Goal: Task Accomplishment & Management: Complete application form

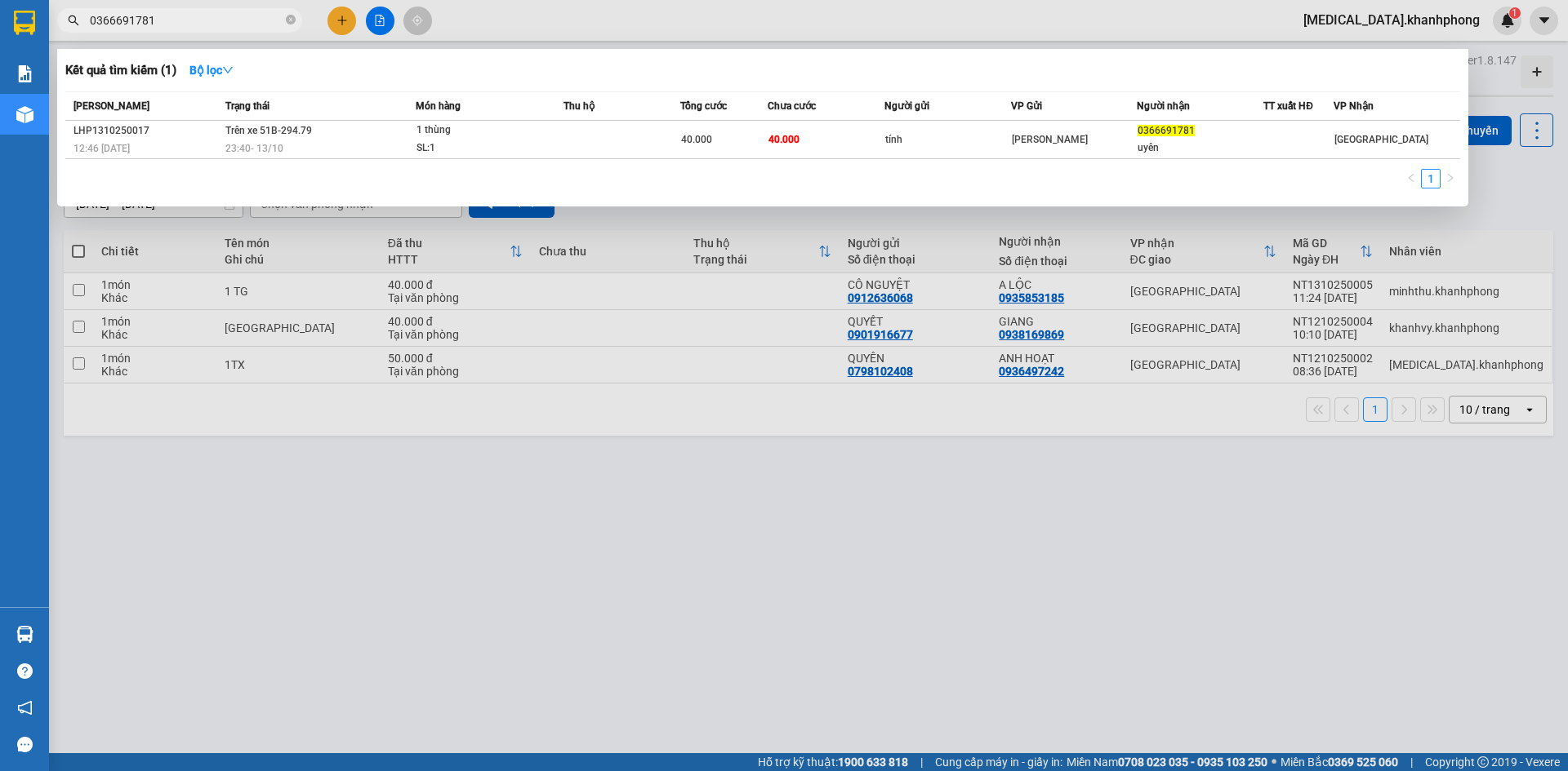
click at [344, 24] on div at bounding box center [784, 385] width 1568 height 771
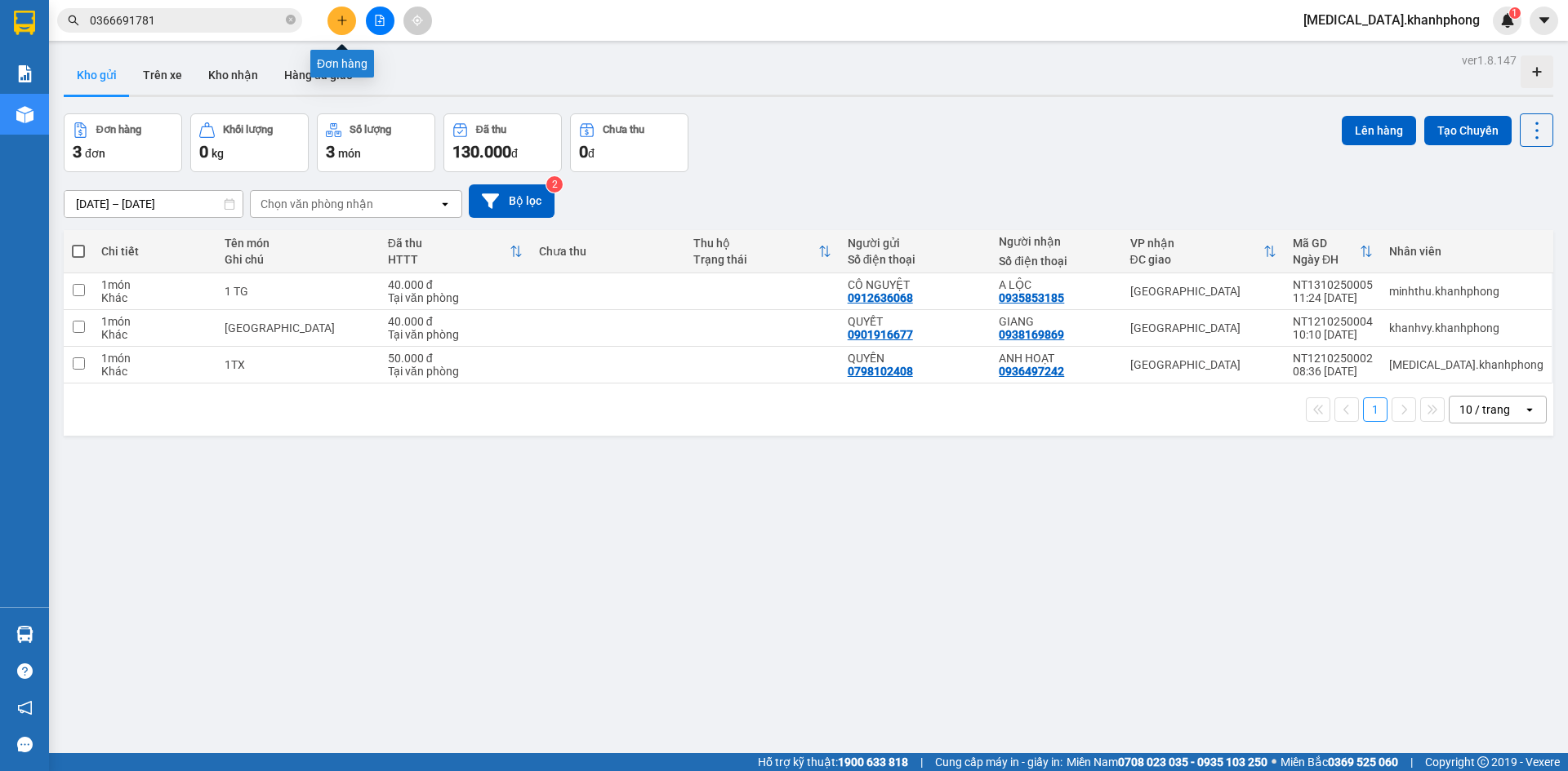
click at [344, 24] on icon "plus" at bounding box center [342, 20] width 12 height 12
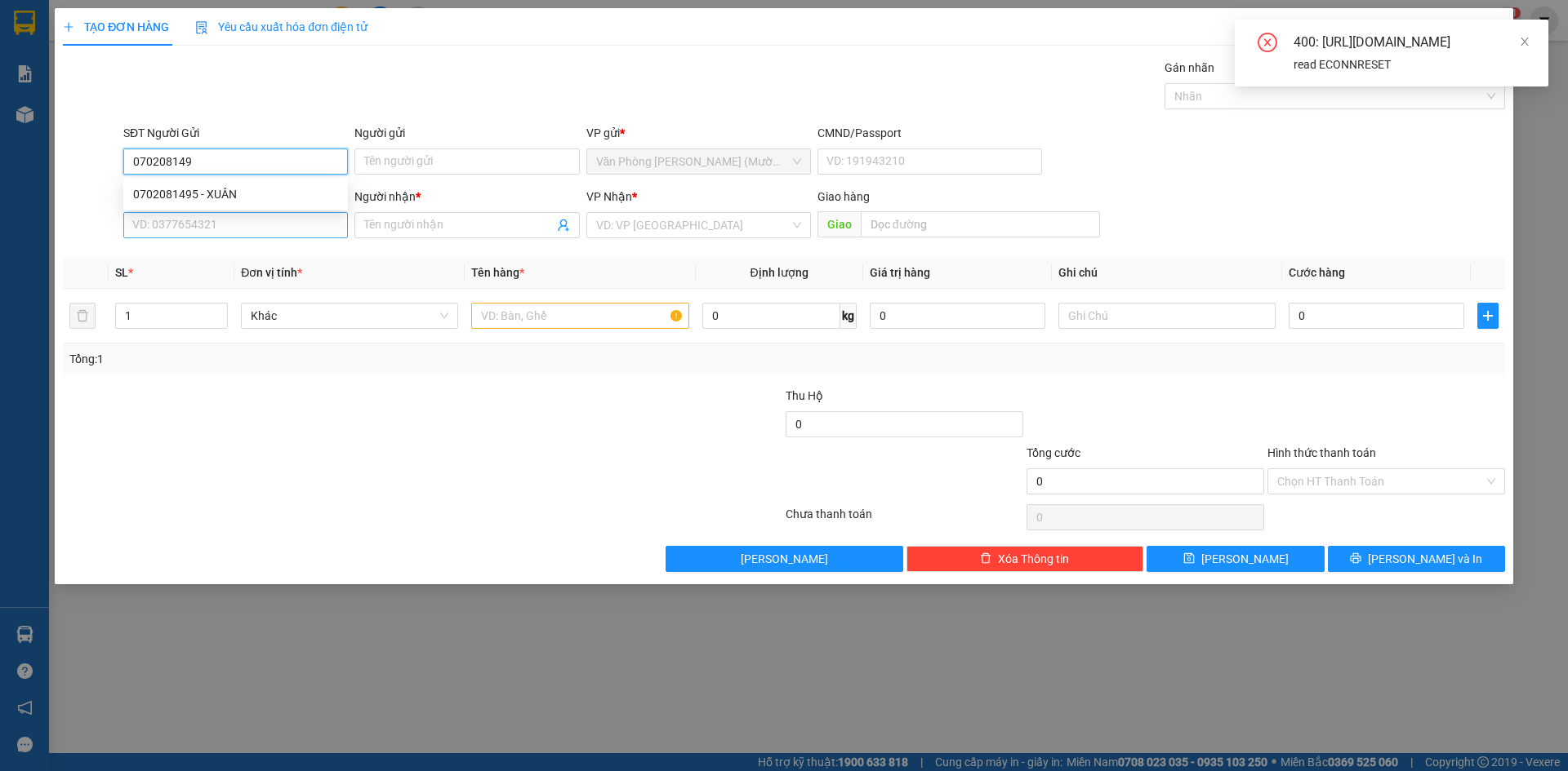
type input "0702081495"
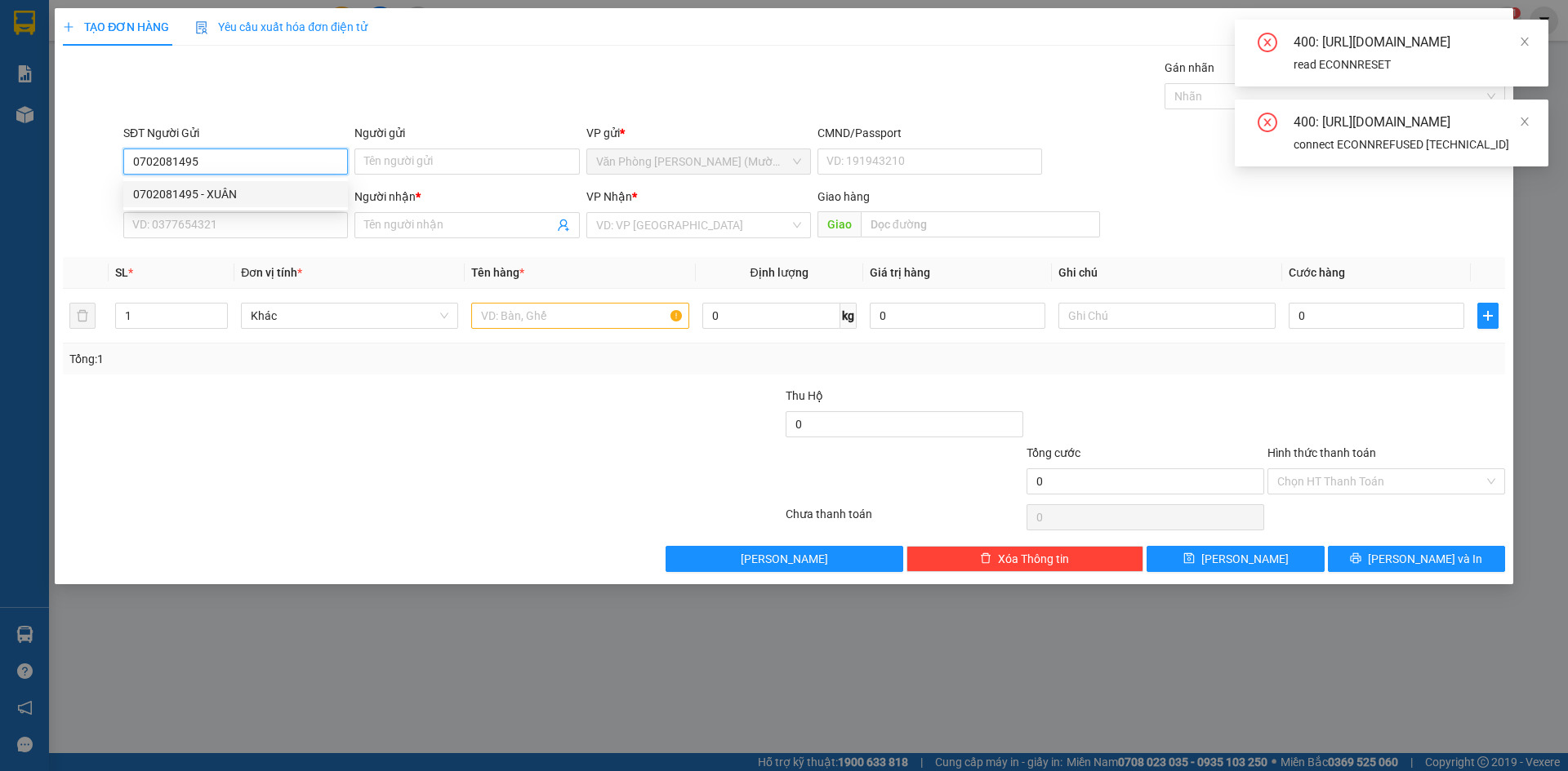
click at [245, 189] on div "0702081495 - XUÂN" at bounding box center [236, 193] width 205 height 18
type input "XUÂN"
type input "0702081495"
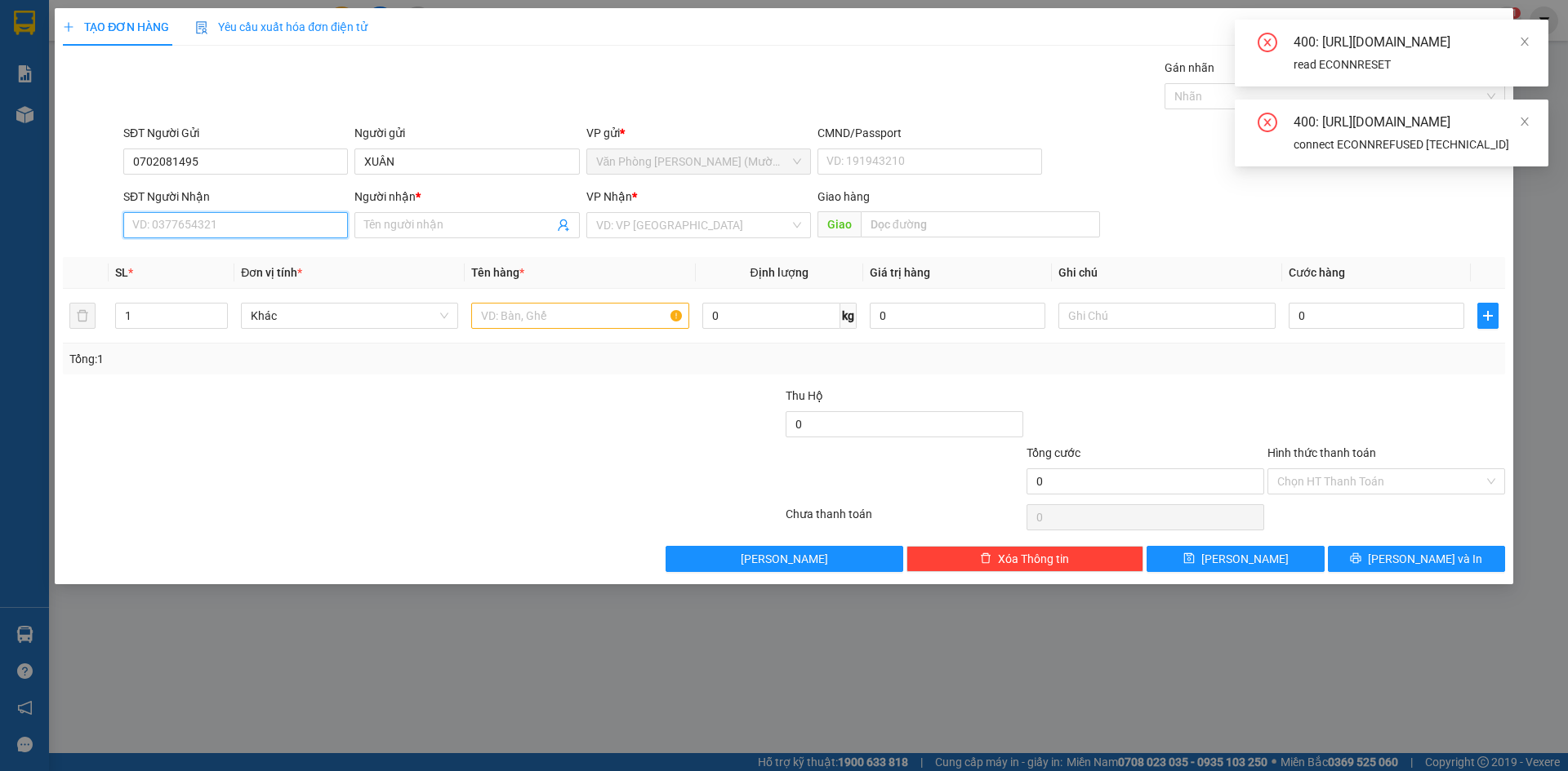
click at [265, 234] on input "SĐT Người Nhận" at bounding box center [236, 224] width 225 height 26
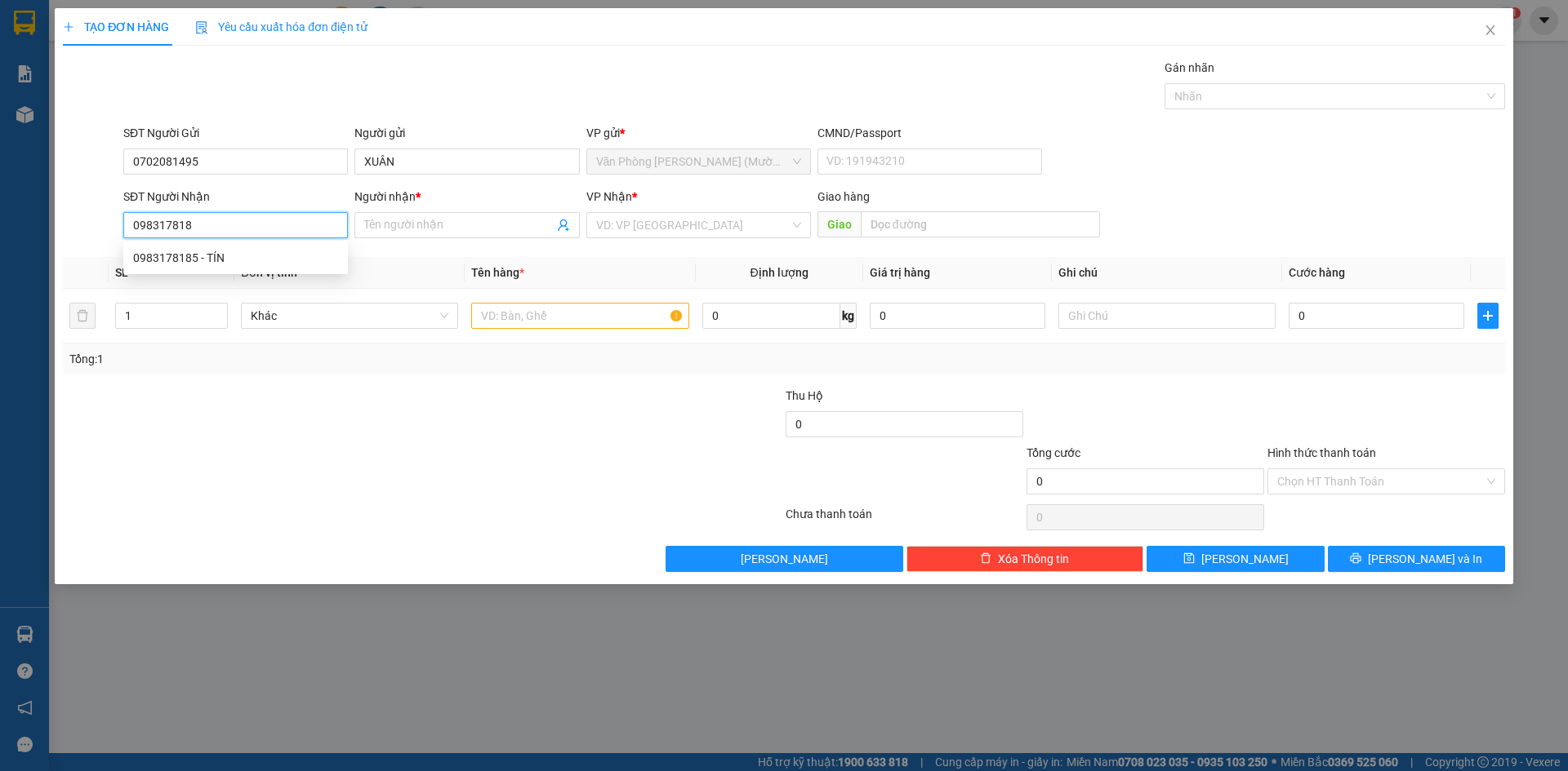
type input "0983178185"
click at [272, 258] on div "0983178185 - TÍN" at bounding box center [236, 257] width 205 height 18
type input "TÍN"
type input "0983178185"
click at [516, 319] on input "text" at bounding box center [580, 315] width 217 height 26
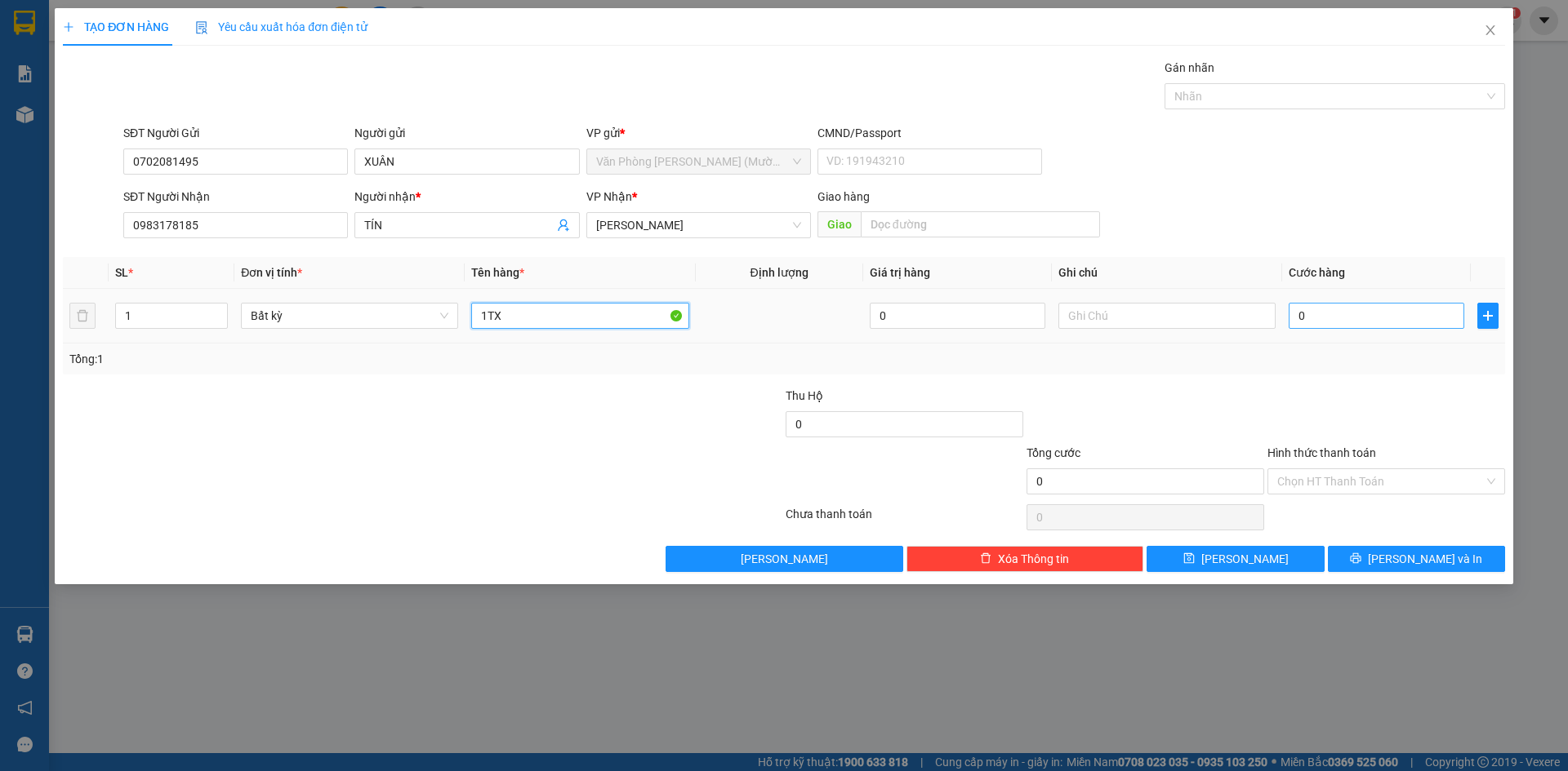
type input "1TX"
click at [1343, 308] on input "0" at bounding box center [1376, 315] width 176 height 26
type input "4"
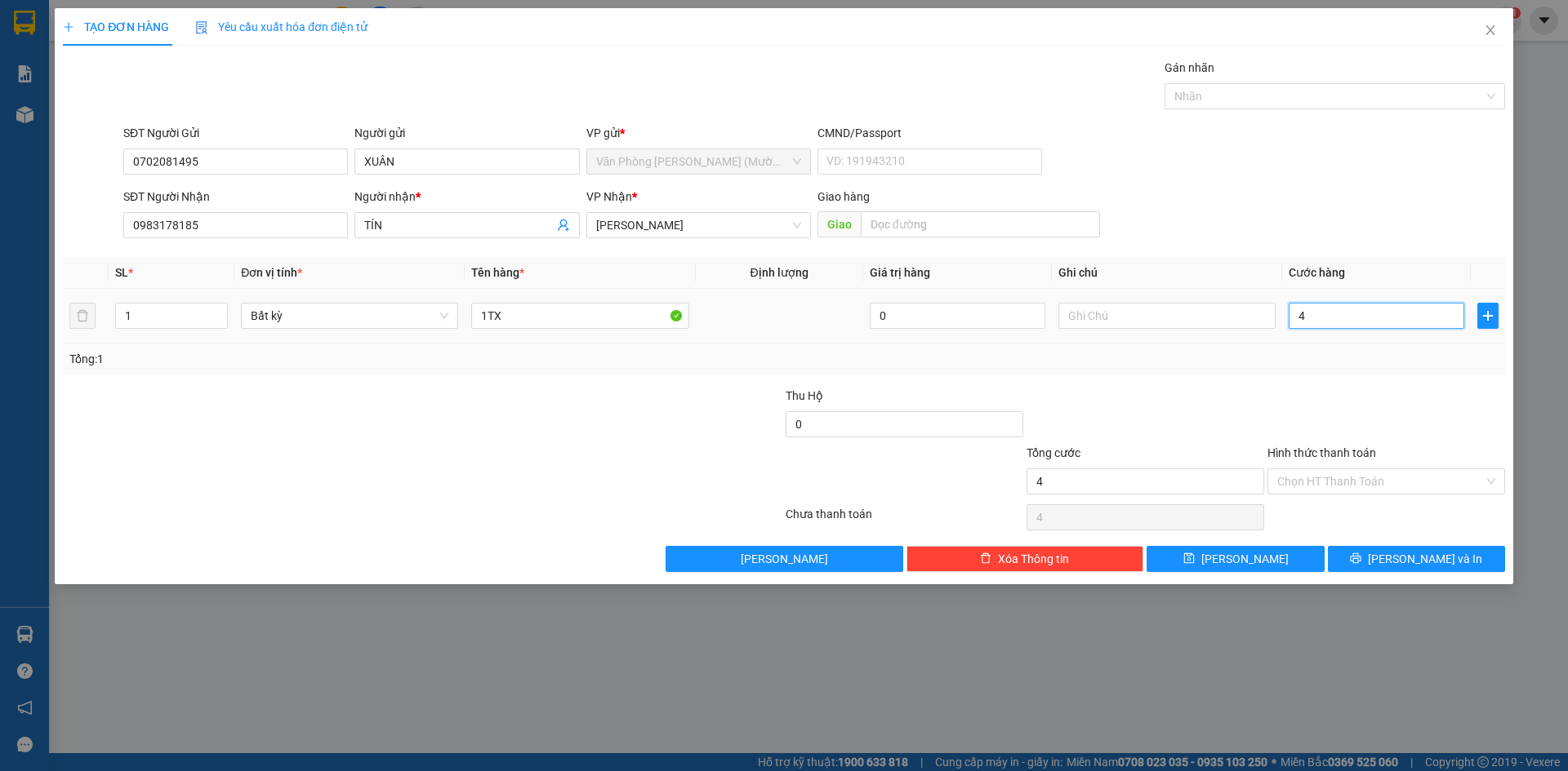
type input "40"
type input "40.000"
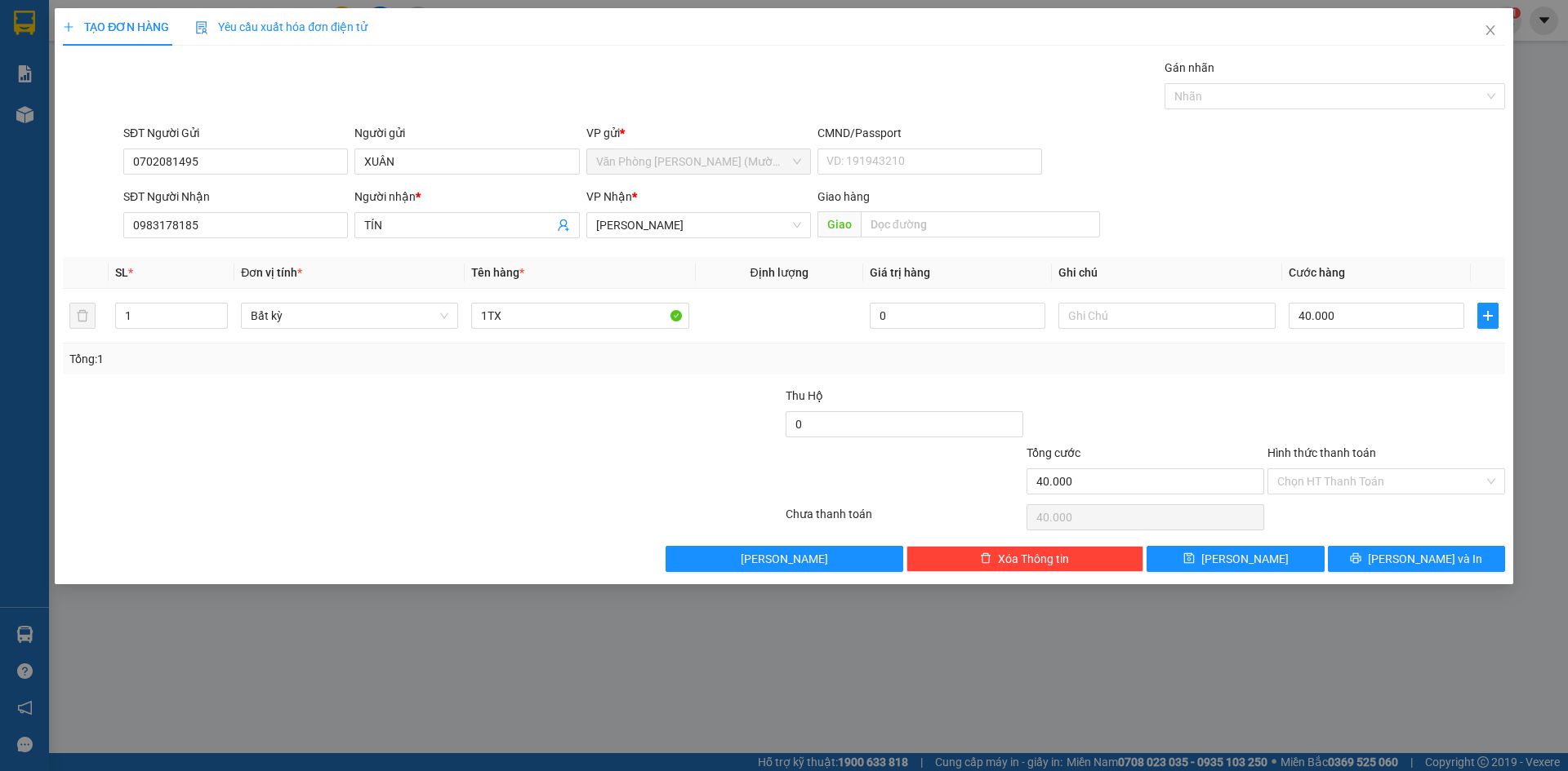
click at [1326, 385] on div "Transit Pickup Surcharge Ids Transit Deliver Surcharge Ids Transit Deliver Surc…" at bounding box center [784, 315] width 1442 height 514
click at [1360, 482] on input "Hình thức thanh toán" at bounding box center [1380, 481] width 207 height 24
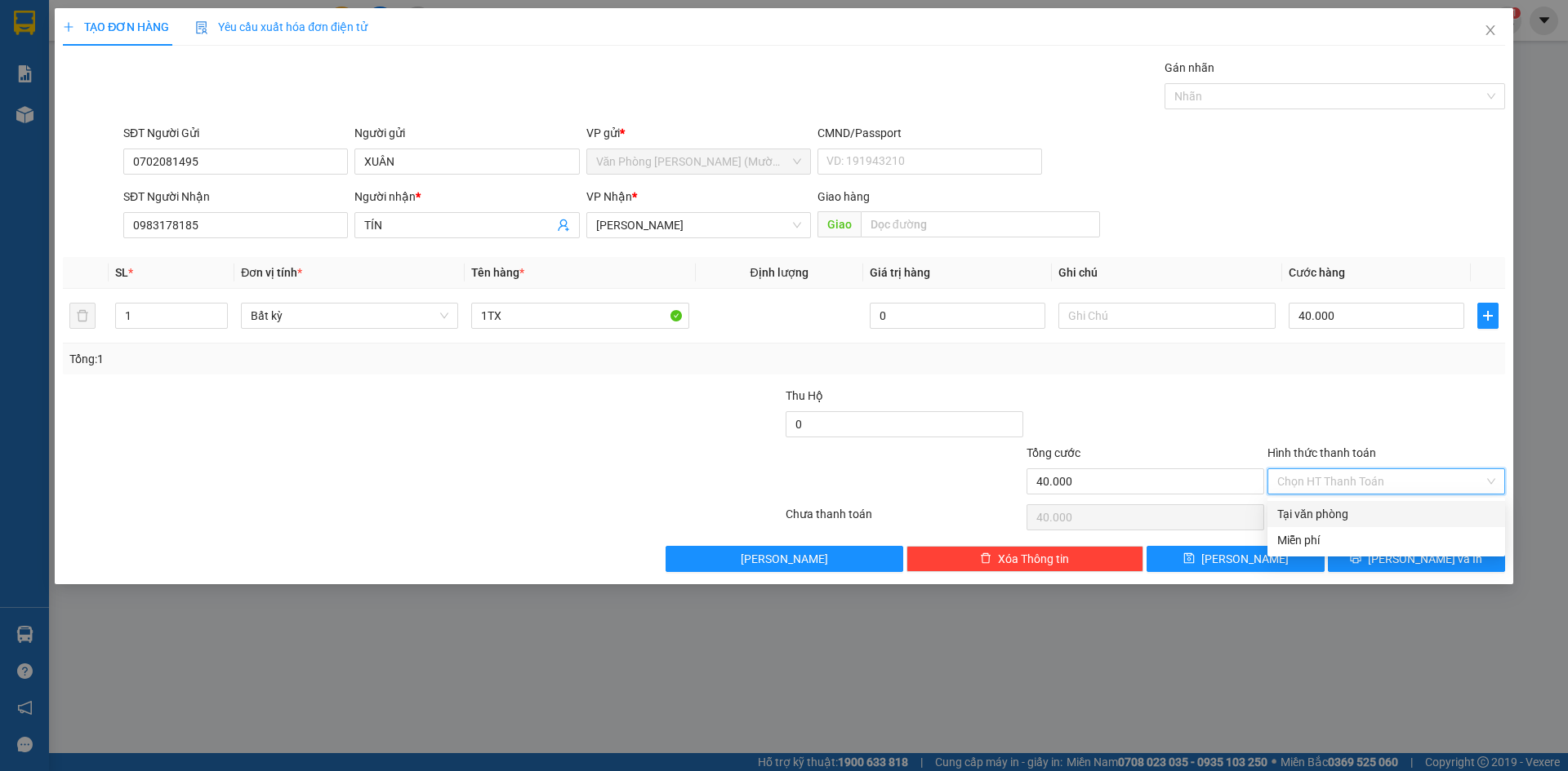
click at [1359, 513] on div "Tại văn phòng" at bounding box center [1385, 514] width 218 height 18
type input "0"
click at [1375, 557] on button "[PERSON_NAME] và In" at bounding box center [1416, 558] width 177 height 26
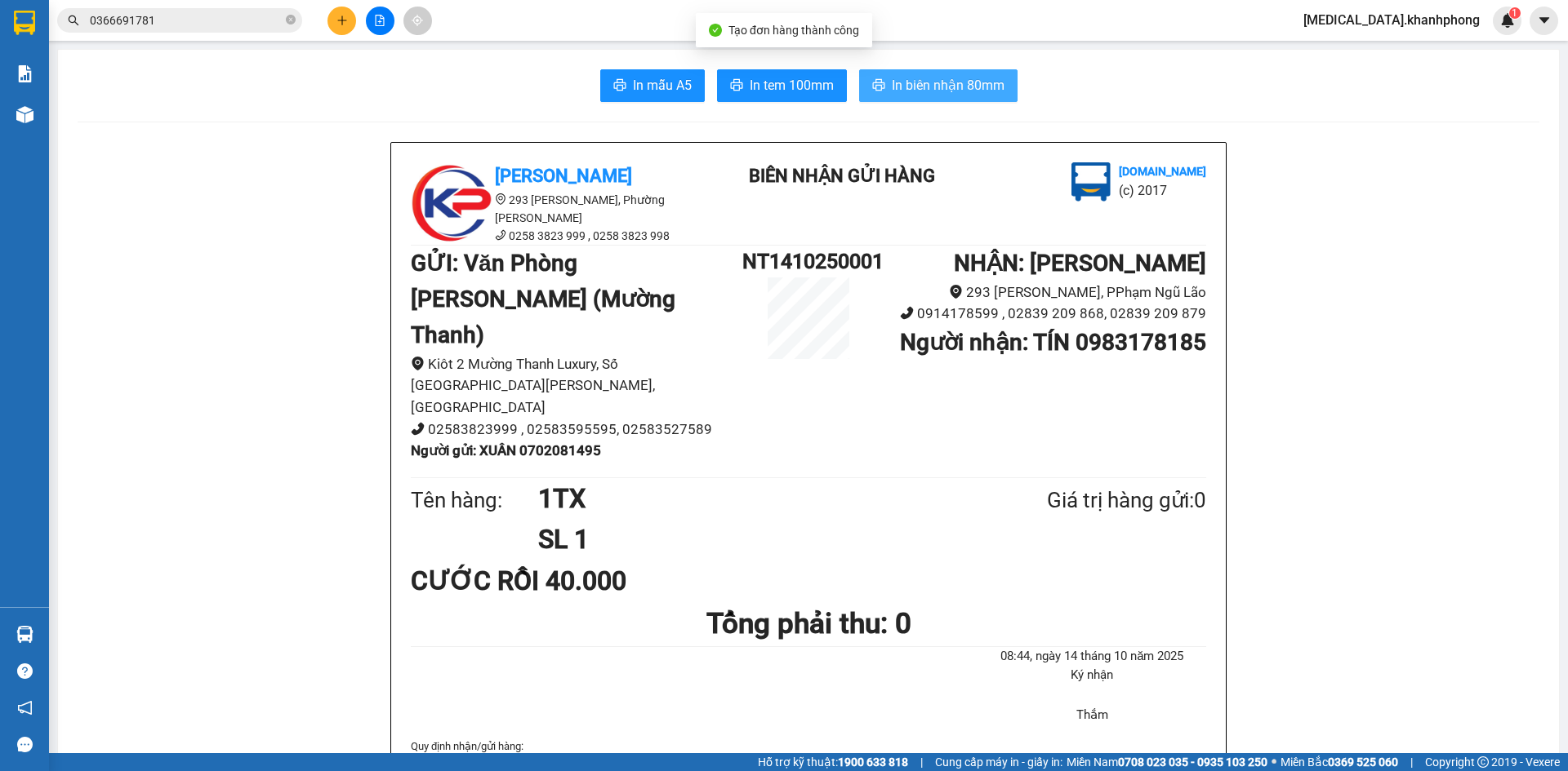
click at [904, 84] on span "In biên nhận 80mm" at bounding box center [948, 85] width 113 height 20
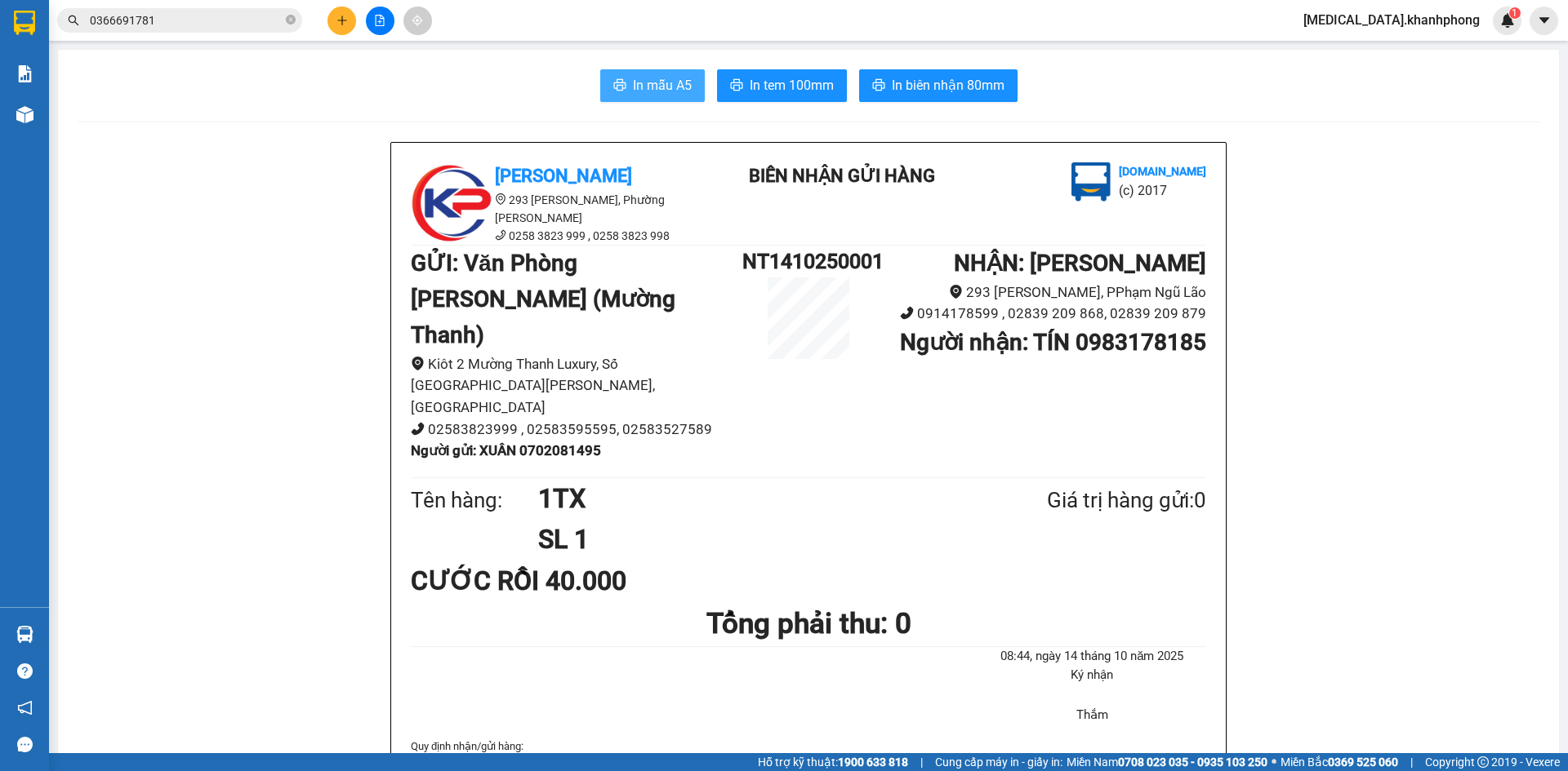
click at [633, 77] on span "In mẫu A5" at bounding box center [662, 85] width 59 height 20
click at [351, 14] on button at bounding box center [342, 21] width 29 height 29
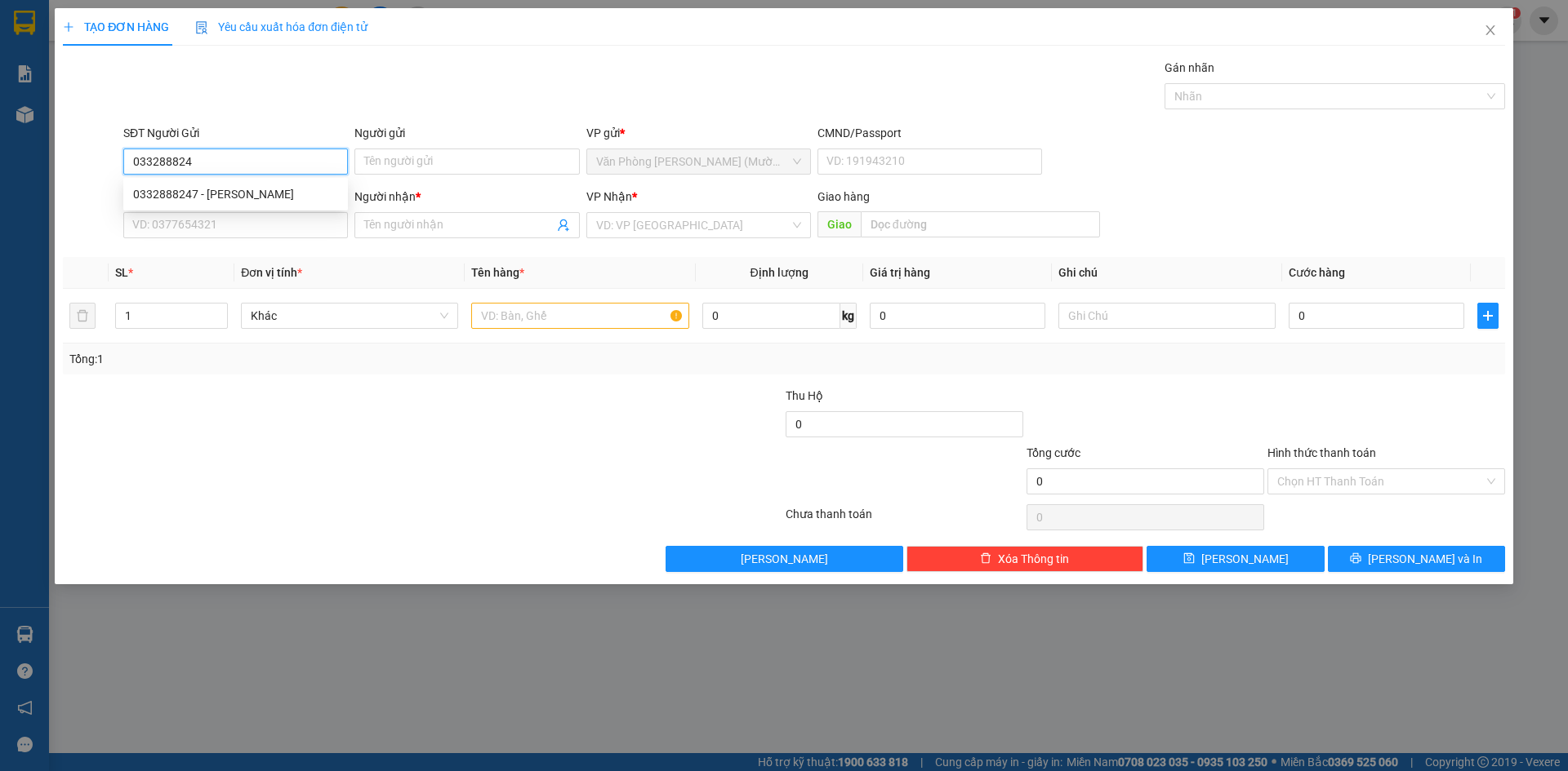
type input "0332888247"
click at [289, 184] on div "0332888247 - [PERSON_NAME]" at bounding box center [236, 193] width 225 height 26
type input "[PERSON_NAME]"
type input "0332888247"
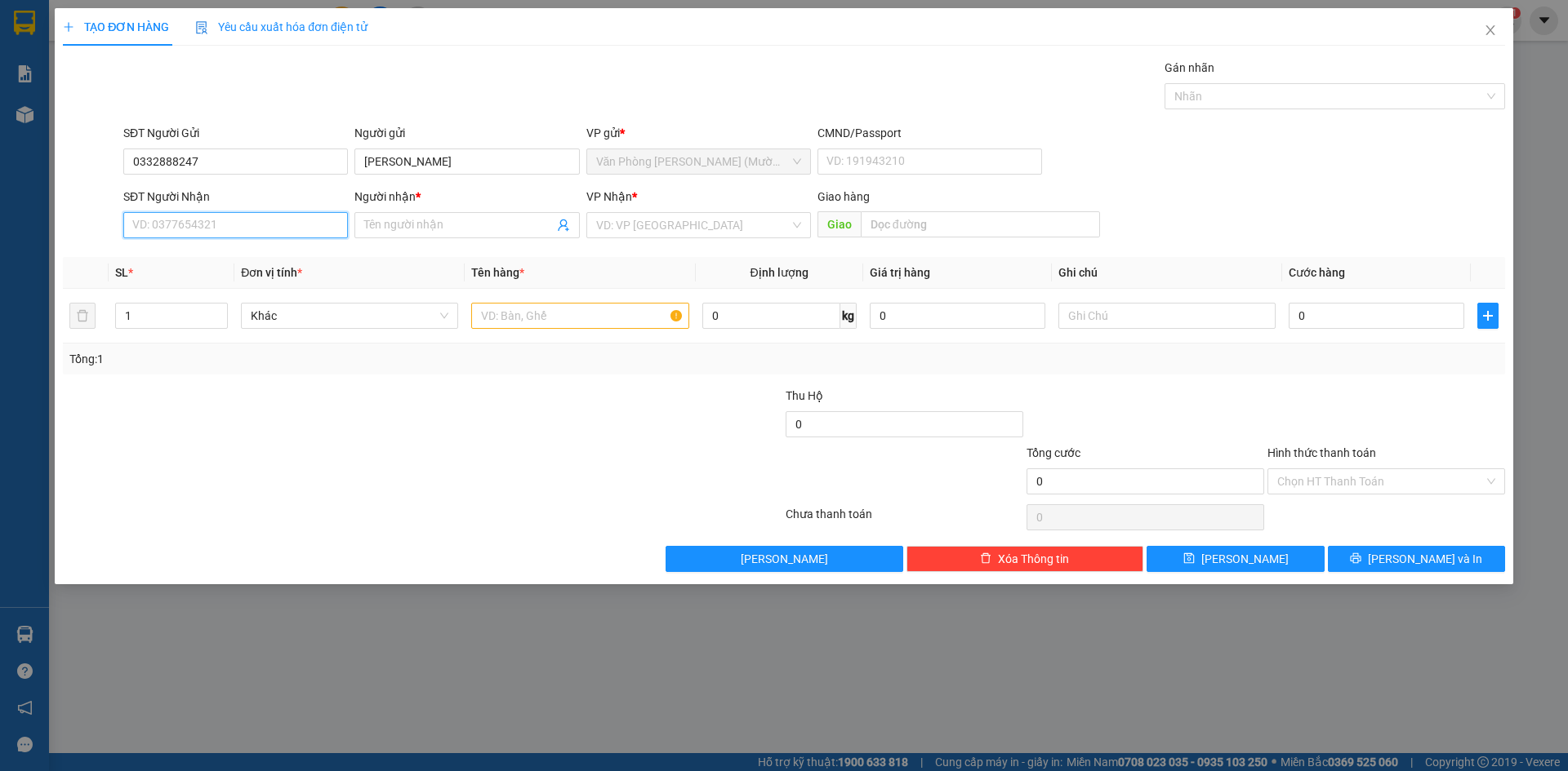
click at [290, 229] on input "SĐT Người Nhận" at bounding box center [236, 224] width 225 height 26
click at [251, 262] on div "0817119188 - AN" at bounding box center [236, 257] width 205 height 18
type input "0817119188"
type input "AN"
click at [1089, 318] on input "text" at bounding box center [1167, 315] width 217 height 26
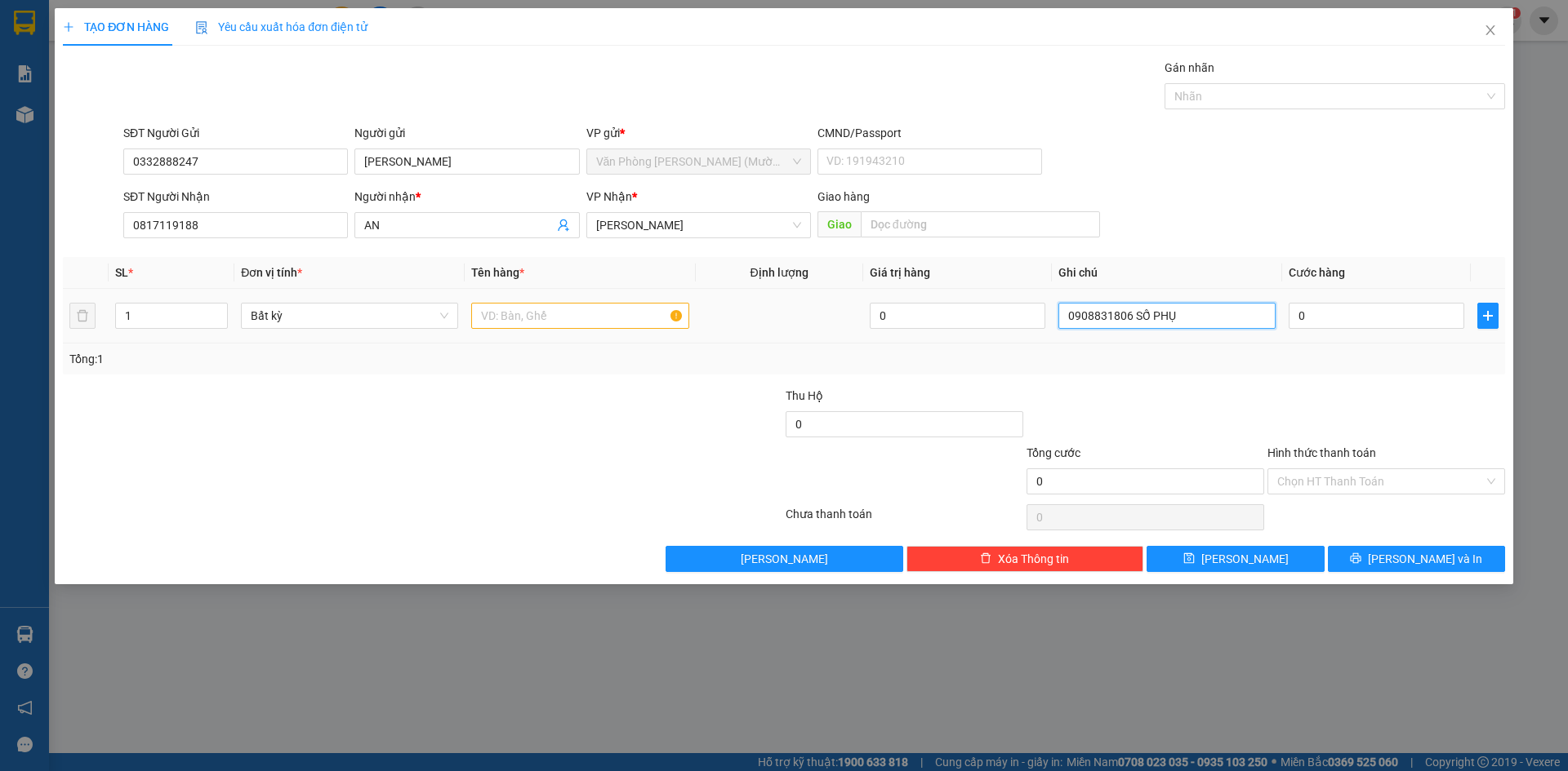
type input "0908831806 SỐ PHỤ"
click at [505, 313] on input "text" at bounding box center [580, 315] width 217 height 26
type input "1 BỊCH TRẮNG"
click at [1374, 312] on input "0" at bounding box center [1376, 315] width 176 height 26
type input "3"
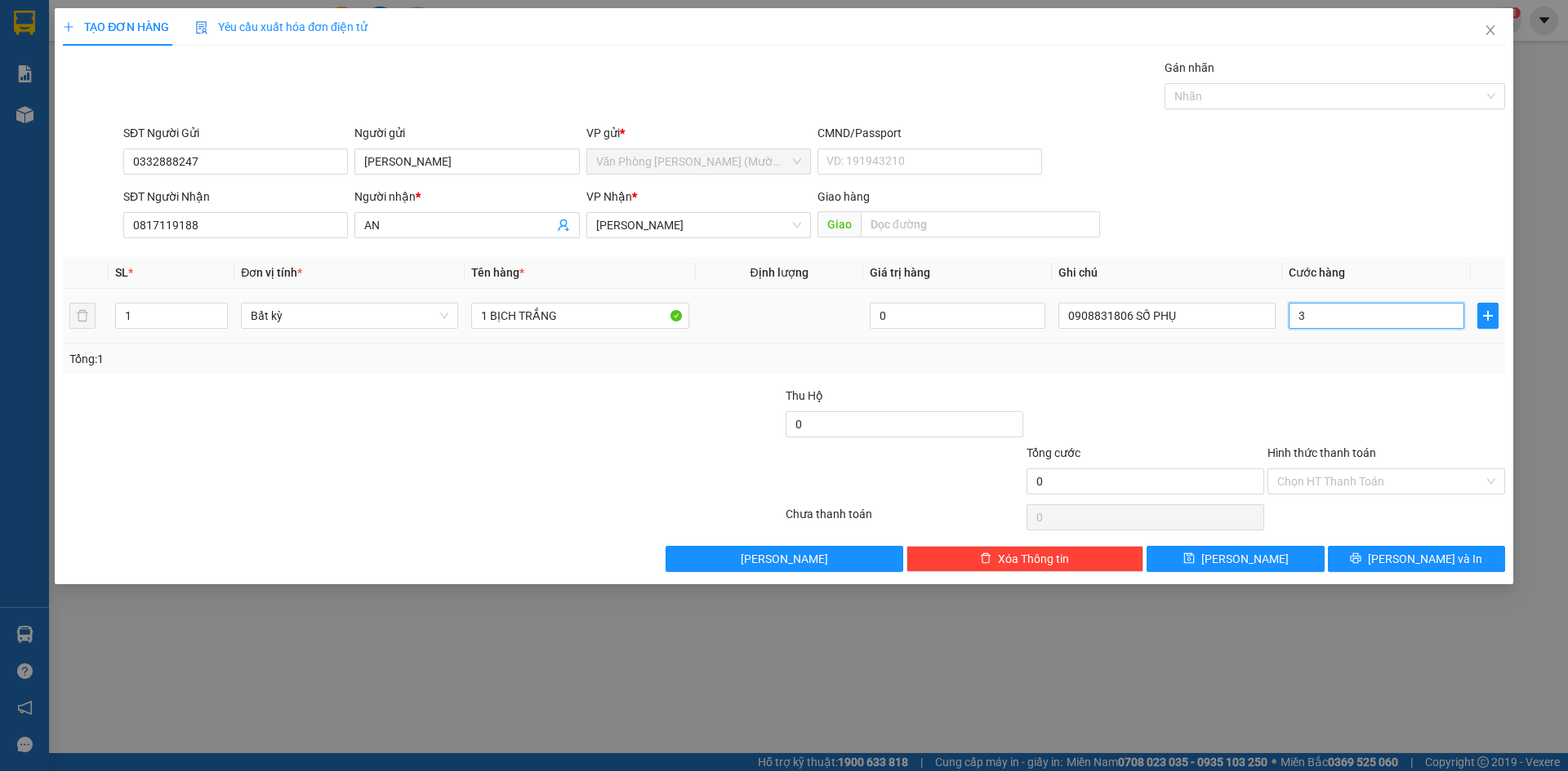
type input "3"
type input "30"
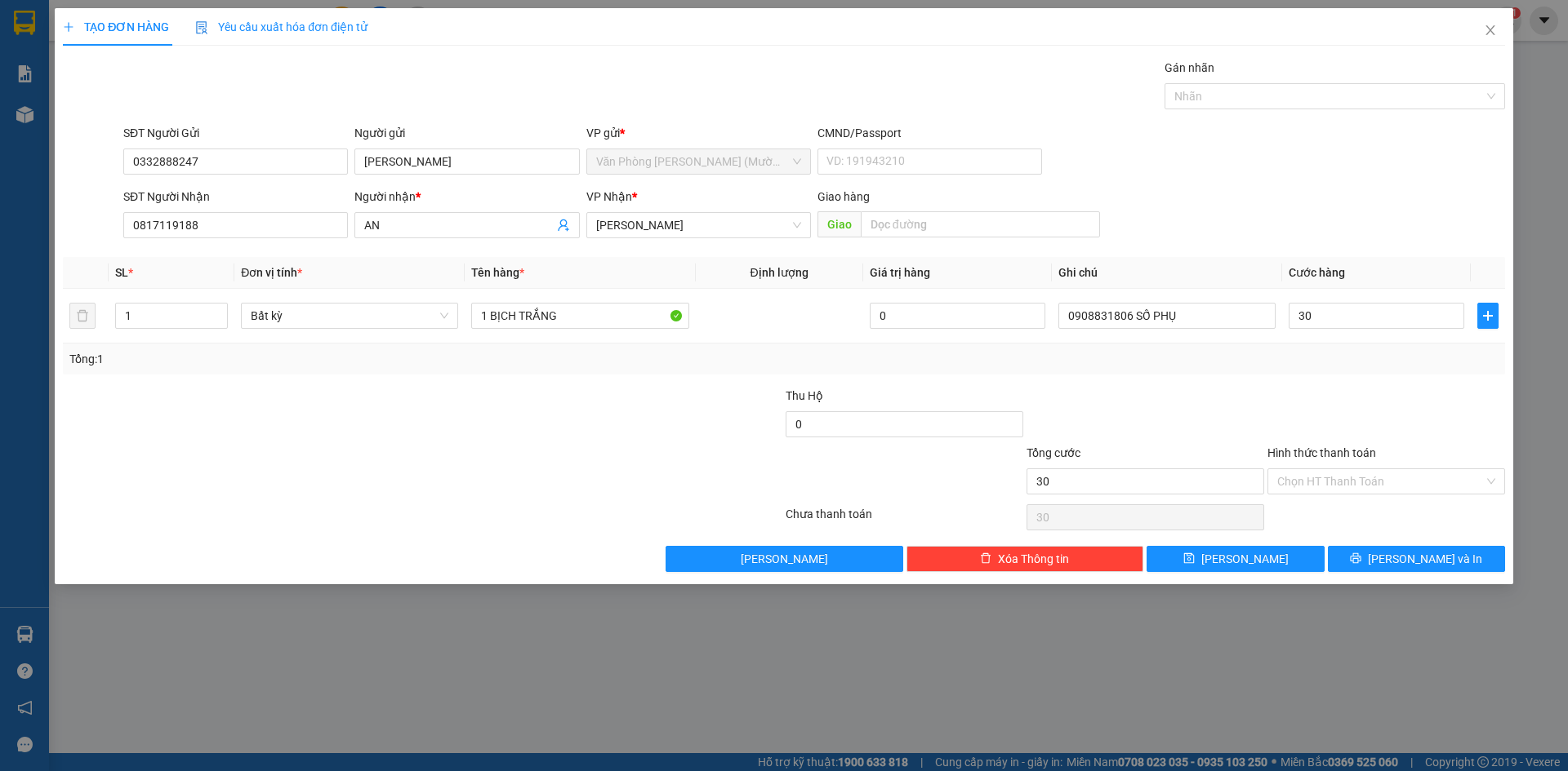
type input "30.000"
click at [1244, 404] on div at bounding box center [1145, 415] width 241 height 57
click at [1343, 478] on input "Hình thức thanh toán" at bounding box center [1380, 481] width 207 height 24
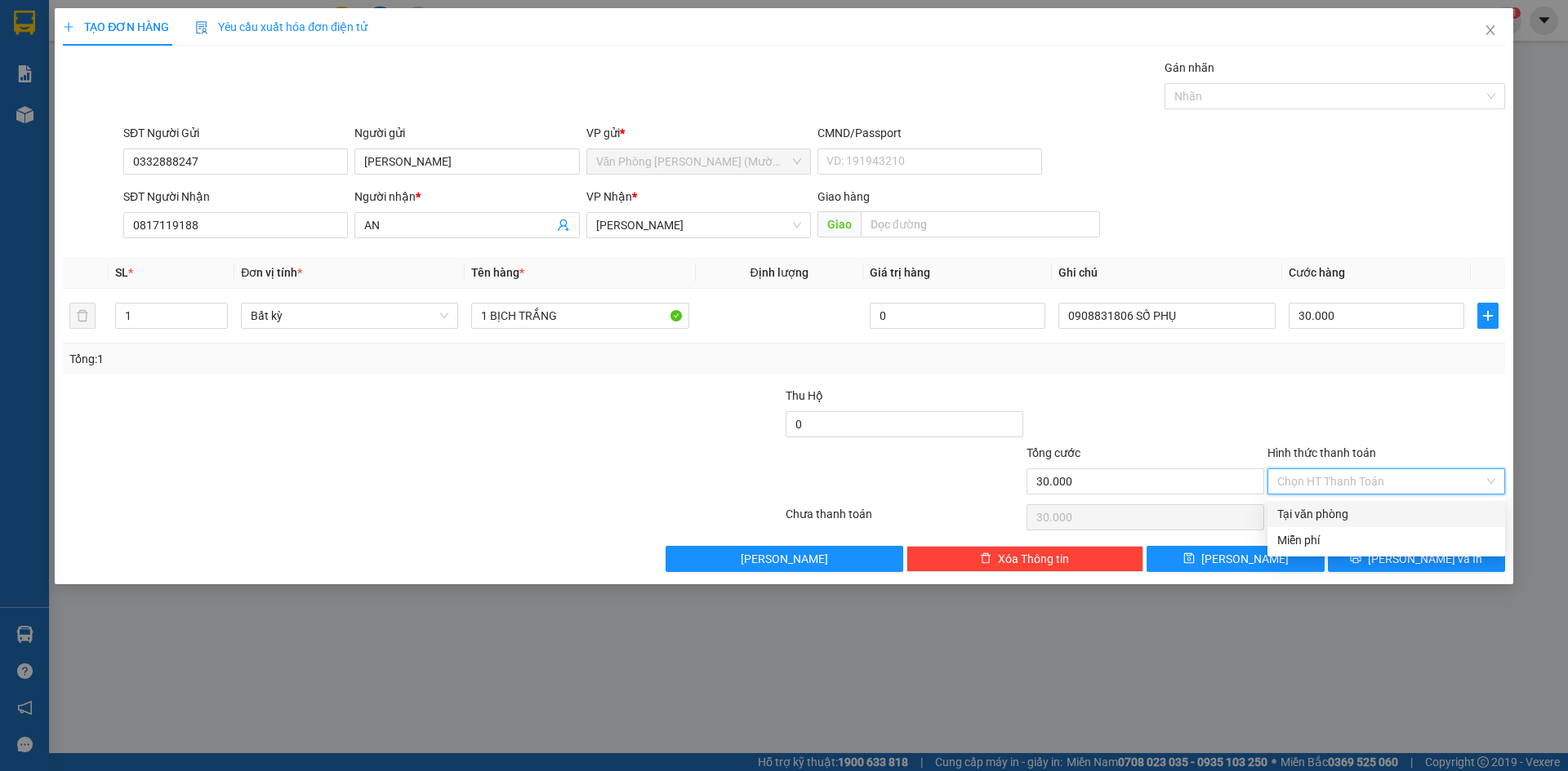
click at [1340, 515] on div "Tại văn phòng" at bounding box center [1385, 514] width 218 height 18
type input "0"
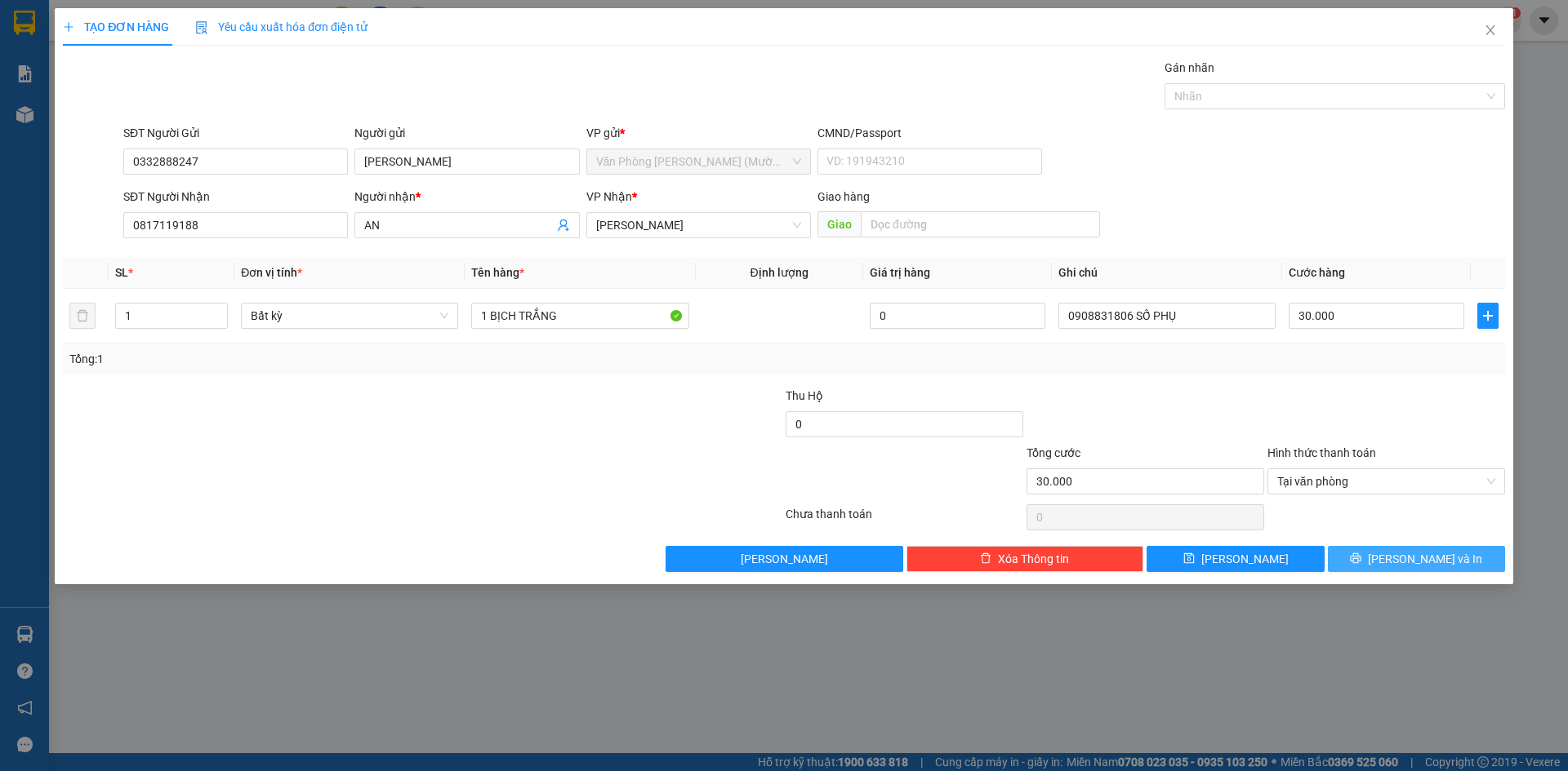
click at [1399, 558] on button "[PERSON_NAME] và In" at bounding box center [1416, 558] width 177 height 26
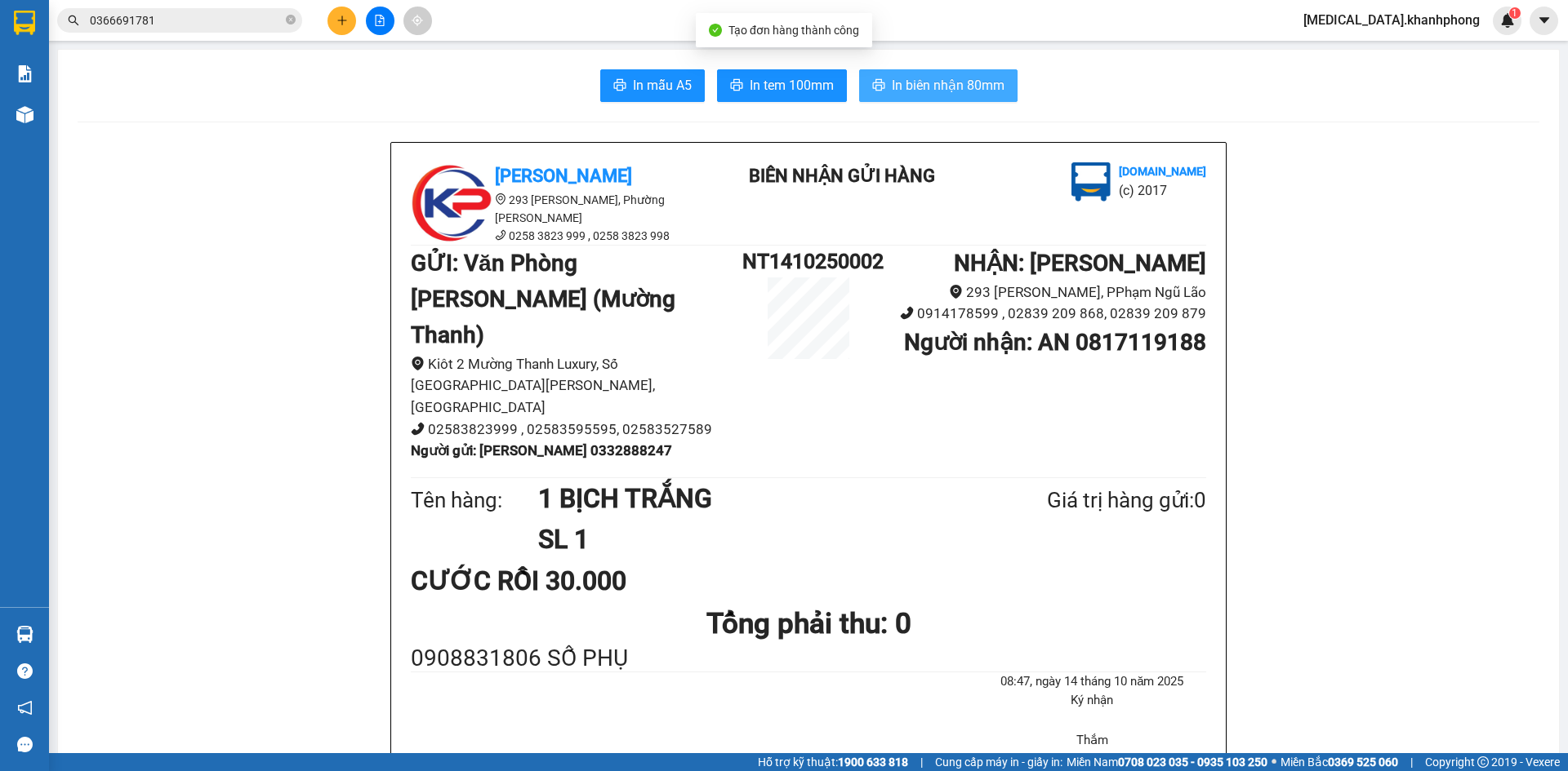
click at [890, 98] on button "In biên nhận 80mm" at bounding box center [938, 86] width 158 height 33
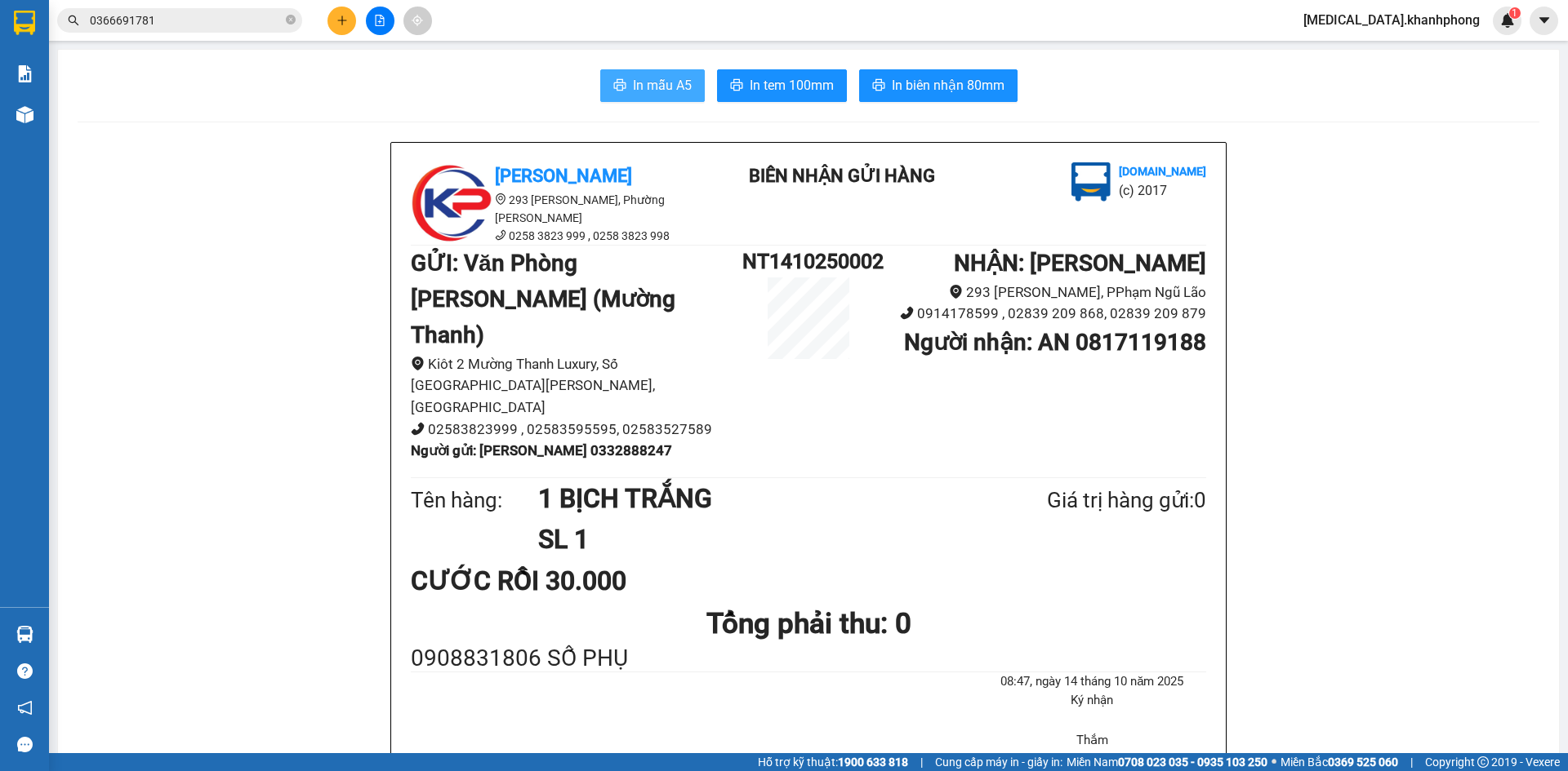
click at [653, 92] on span "In mẫu A5" at bounding box center [662, 85] width 59 height 20
